Goal: Check status

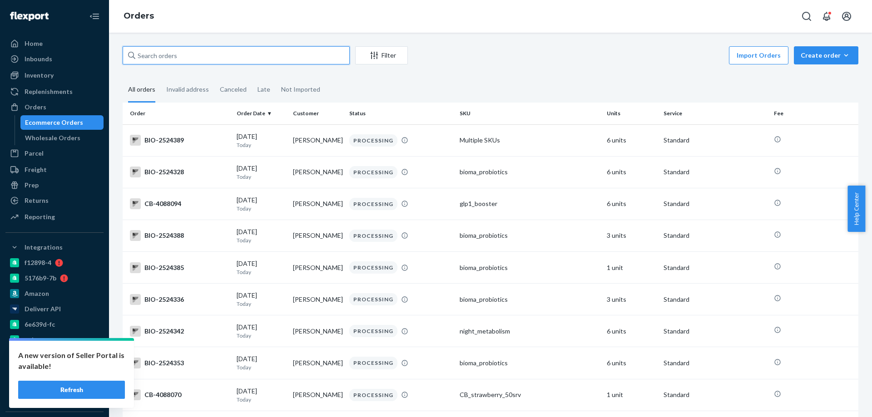
click at [181, 52] on input "text" at bounding box center [236, 55] width 227 height 18
paste input "2524465"
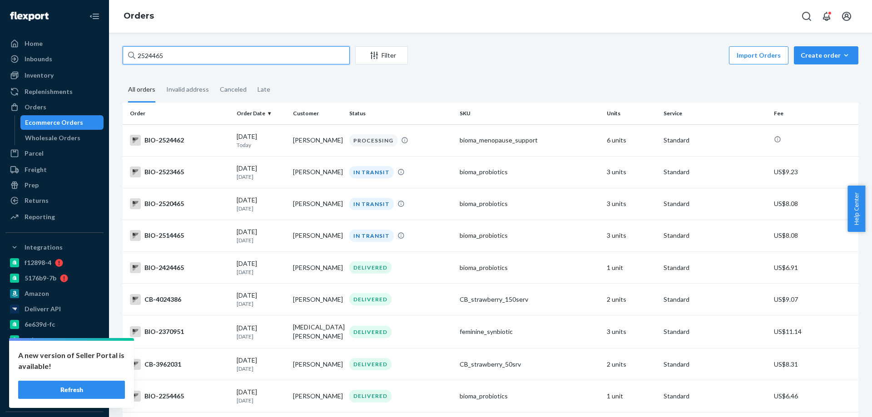
click at [239, 54] on input "2524465" at bounding box center [236, 55] width 227 height 18
click at [206, 47] on input "2524465" at bounding box center [236, 55] width 227 height 18
drag, startPoint x: 215, startPoint y: 55, endPoint x: 0, endPoint y: 64, distance: 215.4
click at [0, 64] on div "Home Inbounds Shipping Plans Problems Inventory Products Branded Packaging Repl…" at bounding box center [436, 208] width 872 height 417
paste input "text"
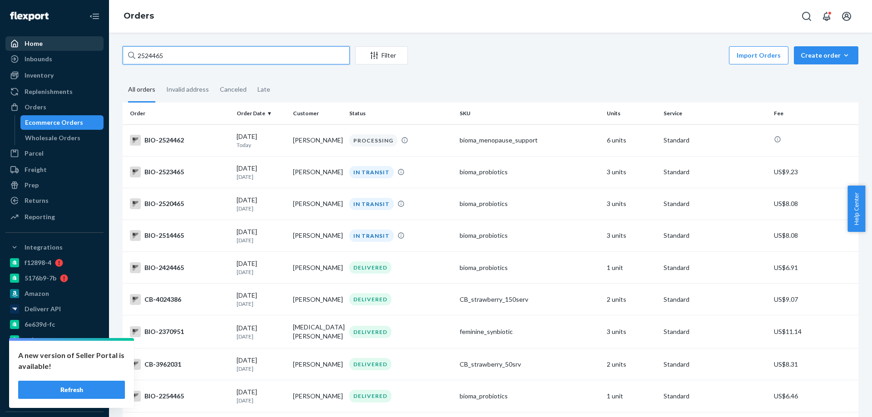
drag, startPoint x: 182, startPoint y: 50, endPoint x: 75, endPoint y: 49, distance: 107.2
click at [75, 49] on div "Home Inbounds Shipping Plans Problems Inventory Products Branded Packaging Repl…" at bounding box center [436, 208] width 872 height 417
paste input "Kelley Lawson"
type input "Kelley Lawson"
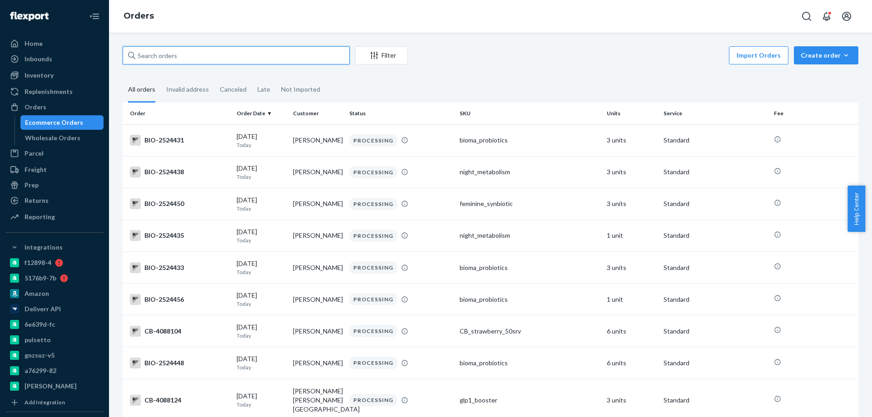
click at [160, 46] on input "text" at bounding box center [236, 55] width 227 height 18
paste input "1191927"
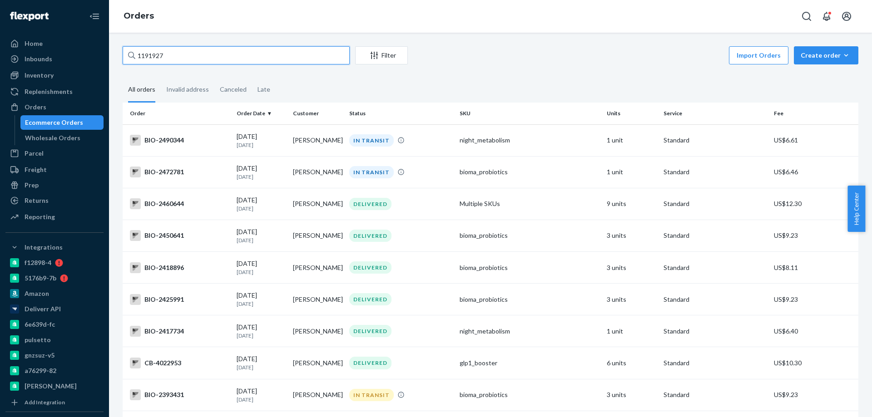
drag, startPoint x: 200, startPoint y: 48, endPoint x: 211, endPoint y: 51, distance: 11.2
click at [205, 49] on input "1191927" at bounding box center [236, 55] width 227 height 18
drag, startPoint x: 179, startPoint y: 50, endPoint x: 40, endPoint y: 56, distance: 140.0
click at [40, 55] on div "Home Inbounds Shipping Plans Problems Inventory Products Branded Packaging Repl…" at bounding box center [436, 208] width 872 height 417
paste input "239109"
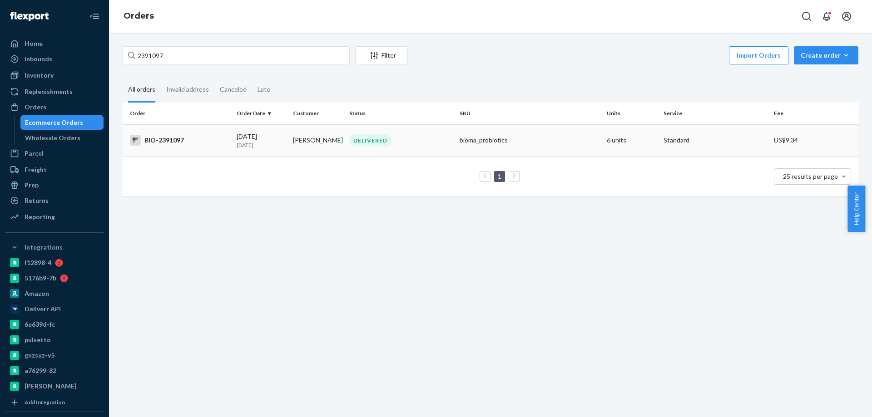
copy tr "[PERSON_NAME]"
drag, startPoint x: 337, startPoint y: 143, endPoint x: 231, endPoint y: 93, distance: 117.0
click at [234, 99] on div "2391097 Filter Import Orders Create order Ecommerce order Removal order All ord…" at bounding box center [490, 125] width 749 height 159
drag, startPoint x: 20, startPoint y: 59, endPoint x: 0, endPoint y: 59, distance: 20.4
click at [0, 59] on div "Home Inbounds Shipping Plans Problems Inventory Products Branded Packaging Repl…" at bounding box center [436, 208] width 872 height 417
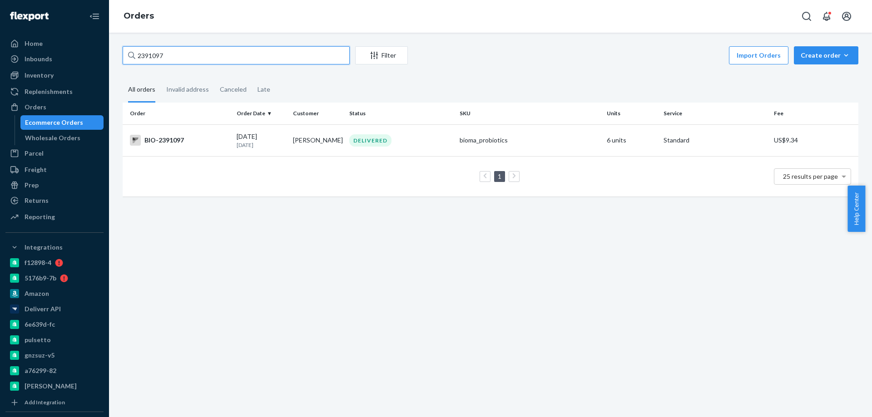
paste input "[PERSON_NAME]"
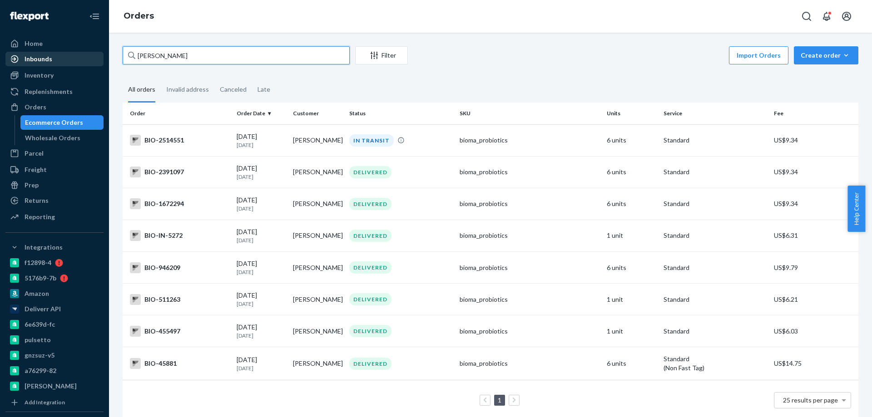
drag, startPoint x: 147, startPoint y: 56, endPoint x: 81, endPoint y: 53, distance: 65.5
click at [81, 53] on div "Home Inbounds Shipping Plans Problems Inventory Products Branded Packaging Repl…" at bounding box center [436, 208] width 872 height 417
drag, startPoint x: 204, startPoint y: 58, endPoint x: 0, endPoint y: 47, distance: 204.6
click at [0, 47] on div "Home Inbounds Shipping Plans Problems Inventory Products Branded Packaging Repl…" at bounding box center [436, 208] width 872 height 417
paste input "2524465"
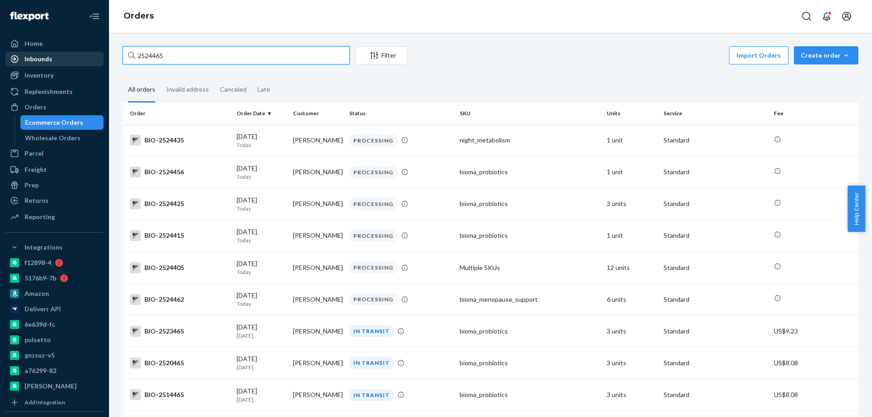
drag, startPoint x: 175, startPoint y: 56, endPoint x: 41, endPoint y: 63, distance: 134.1
click at [41, 62] on div "Home Inbounds Shipping Plans Problems Inventory Products Branded Packaging Repl…" at bounding box center [436, 208] width 872 height 417
paste input "2496483"
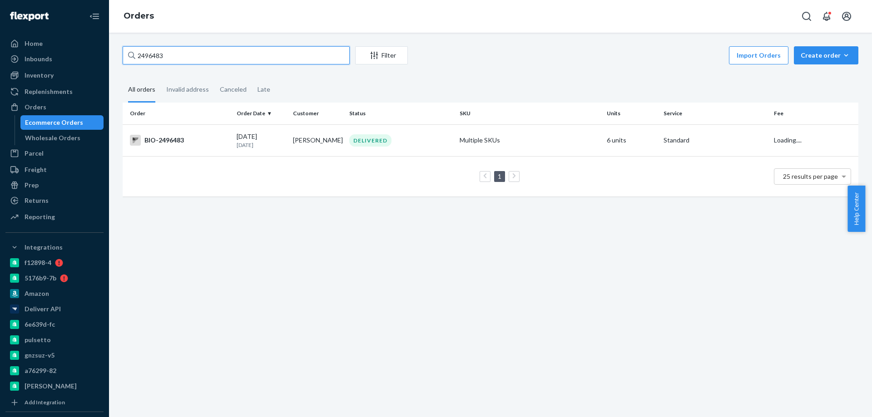
drag, startPoint x: 148, startPoint y: 56, endPoint x: 105, endPoint y: 65, distance: 44.0
click at [105, 65] on div "Home Inbounds Shipping Plans Problems Inventory Products Branded Packaging Repl…" at bounding box center [436, 208] width 872 height 417
type input "2496483"
click at [220, 141] on div "BIO-2496483" at bounding box center [179, 140] width 99 height 11
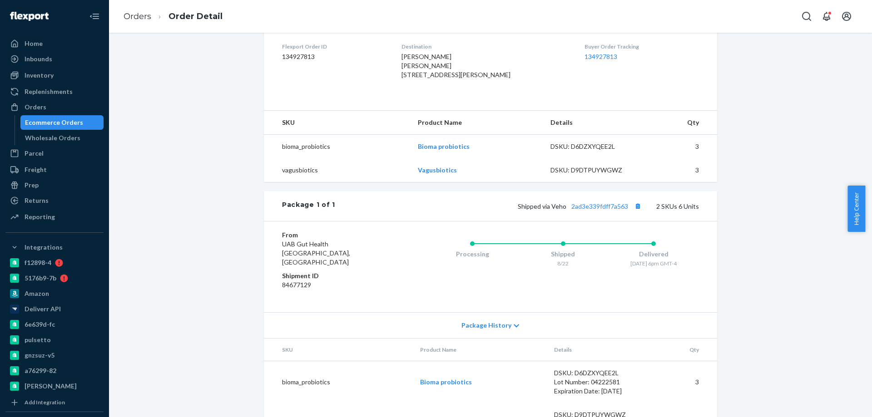
scroll to position [268, 0]
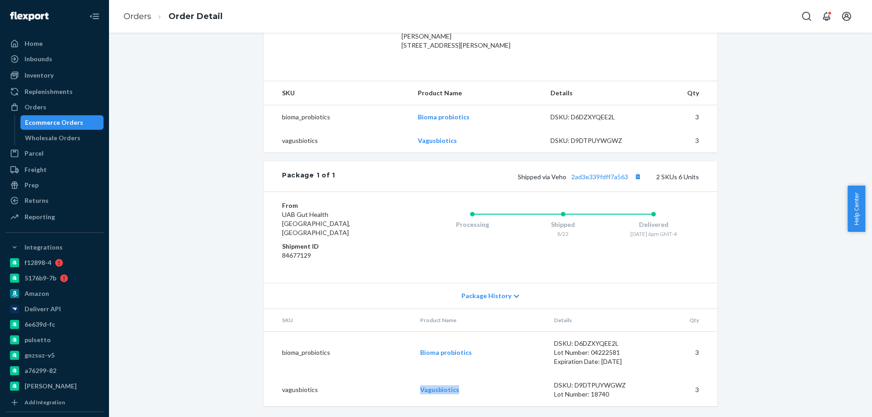
drag, startPoint x: 470, startPoint y: 392, endPoint x: 384, endPoint y: 391, distance: 86.3
click at [384, 391] on tr "vagusbiotics Vagusbiotics DSKU: D9DTPUYWGWZ Lot Number: 18740 3" at bounding box center [490, 390] width 453 height 33
copy tr "Vagusbiotics"
